Goal: Task Accomplishment & Management: Manage account settings

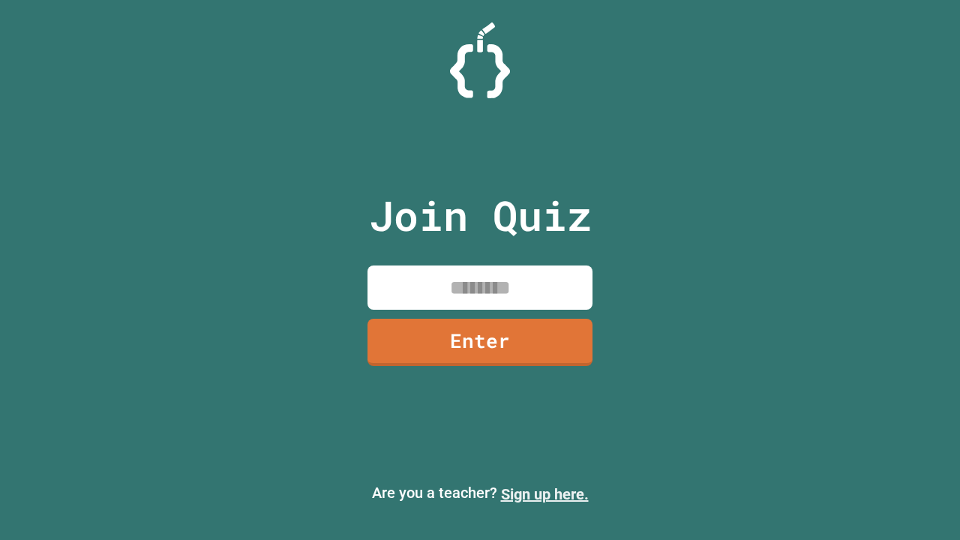
click at [545, 495] on link "Sign up here." at bounding box center [545, 495] width 88 height 18
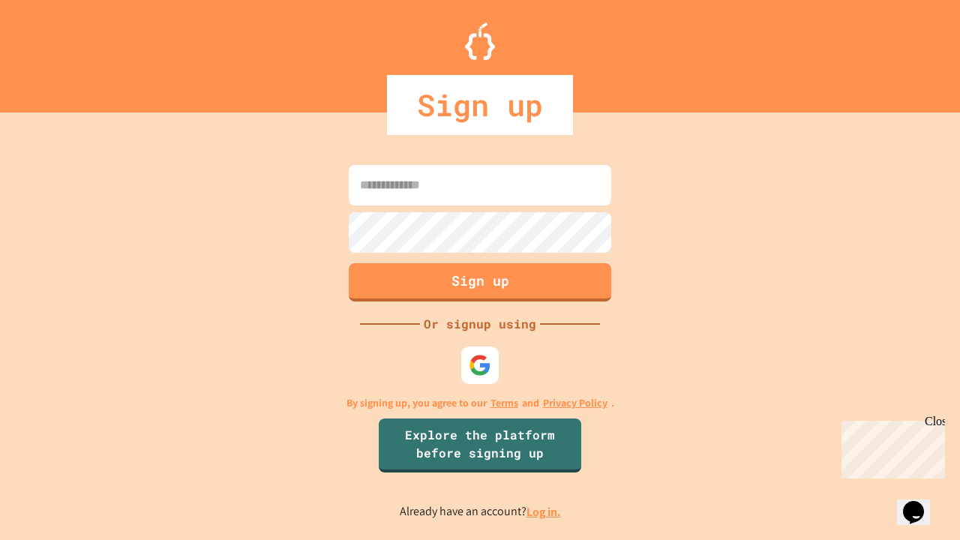
click at [545, 512] on link "Log in." at bounding box center [544, 512] width 35 height 16
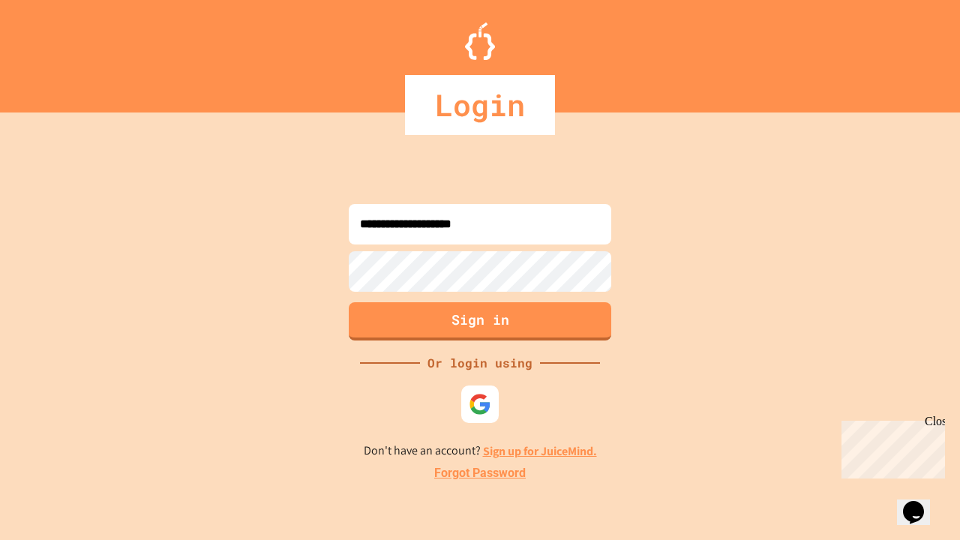
type input "**********"
